Goal: Task Accomplishment & Management: Use online tool/utility

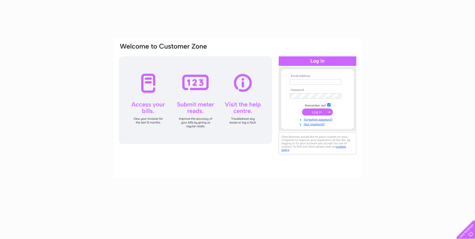
type input "marianic1@yahoo.co.uk"
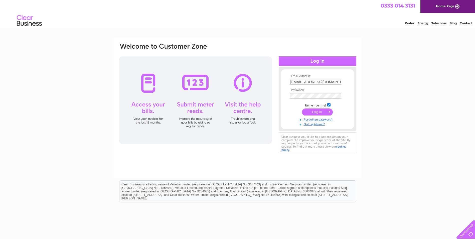
click at [312, 112] on input "submit" at bounding box center [317, 111] width 31 height 7
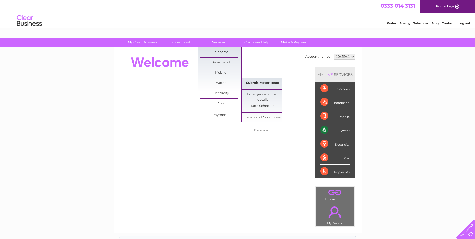
click at [249, 83] on link "Submit Meter Read" at bounding box center [262, 83] width 41 height 10
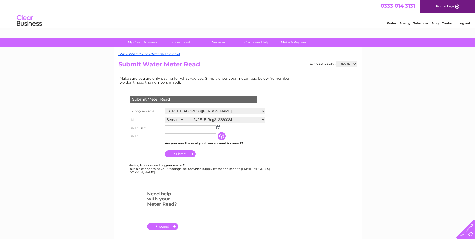
click at [176, 128] on input "text" at bounding box center [191, 128] width 52 height 6
click at [220, 127] on img at bounding box center [218, 127] width 4 height 4
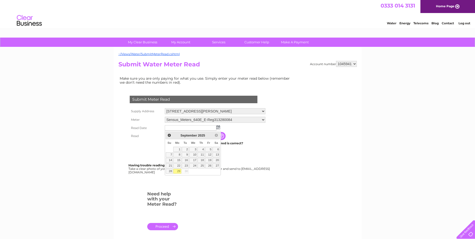
click at [177, 171] on link "29" at bounding box center [177, 171] width 8 height 5
type input "2025/09/29"
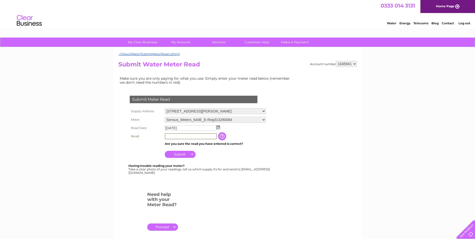
click at [184, 134] on input "text" at bounding box center [191, 136] width 52 height 6
type input "119"
click at [178, 154] on input "Submit" at bounding box center [180, 153] width 31 height 7
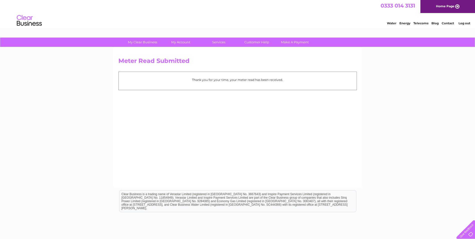
click at [466, 25] on li "Log out" at bounding box center [464, 23] width 15 height 6
